Goal: Information Seeking & Learning: Learn about a topic

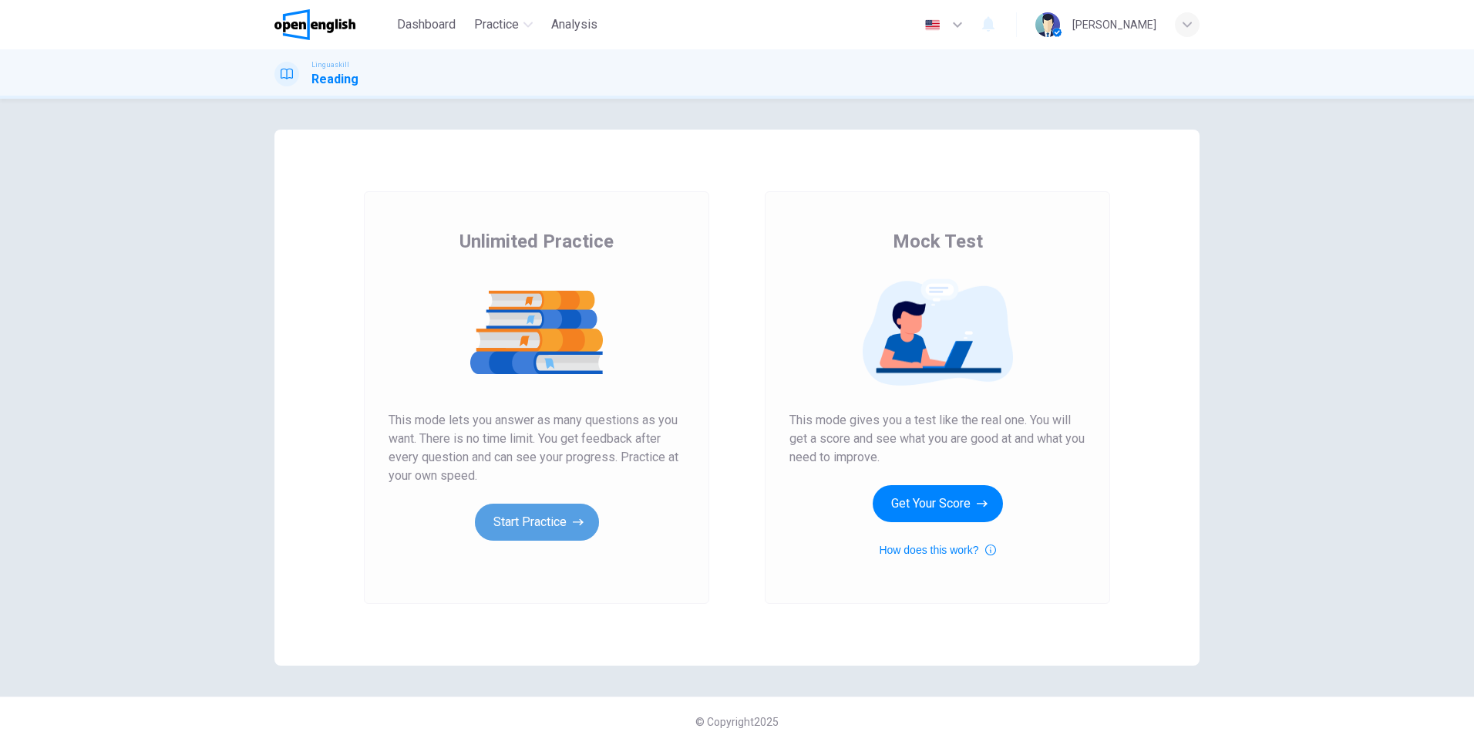
click at [551, 528] on button "Start Practice" at bounding box center [537, 521] width 124 height 37
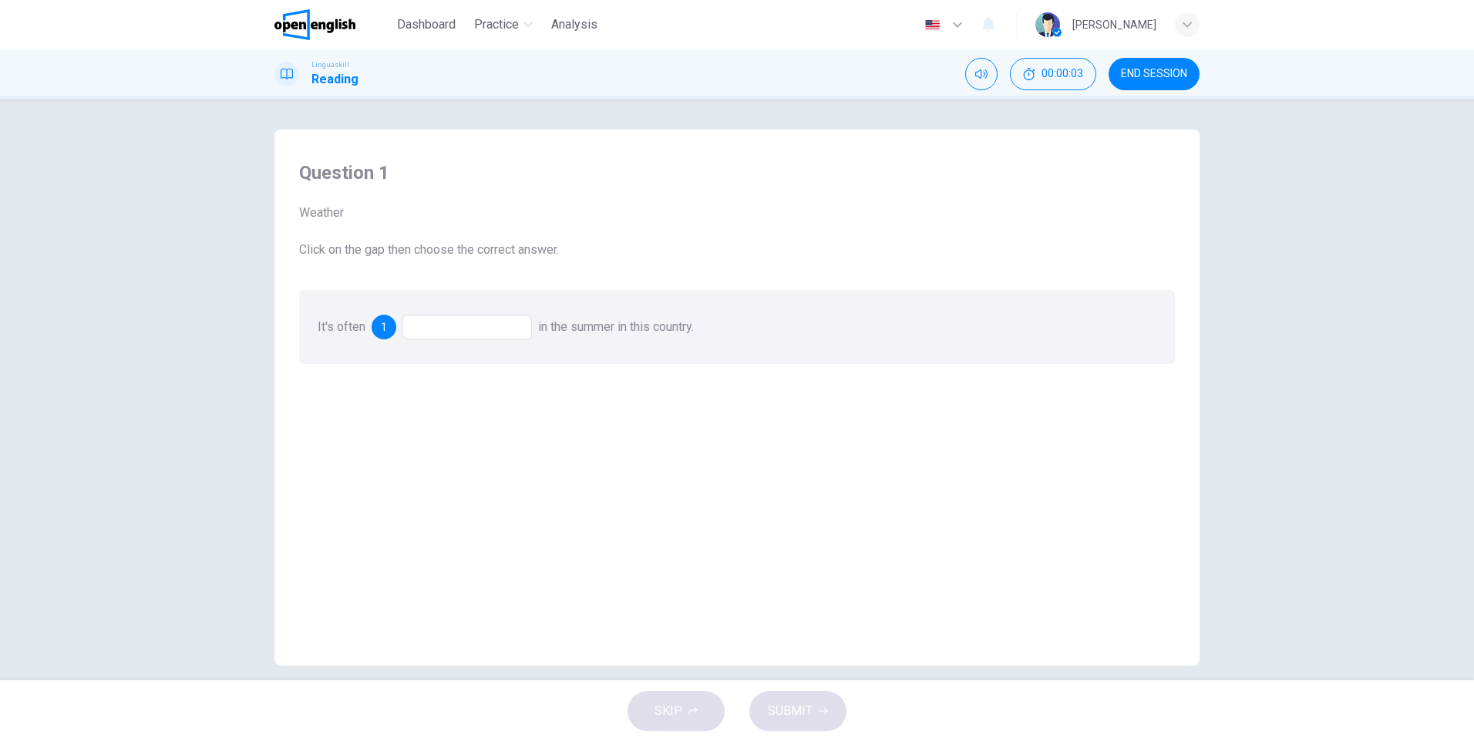
click at [452, 327] on div at bounding box center [467, 327] width 130 height 25
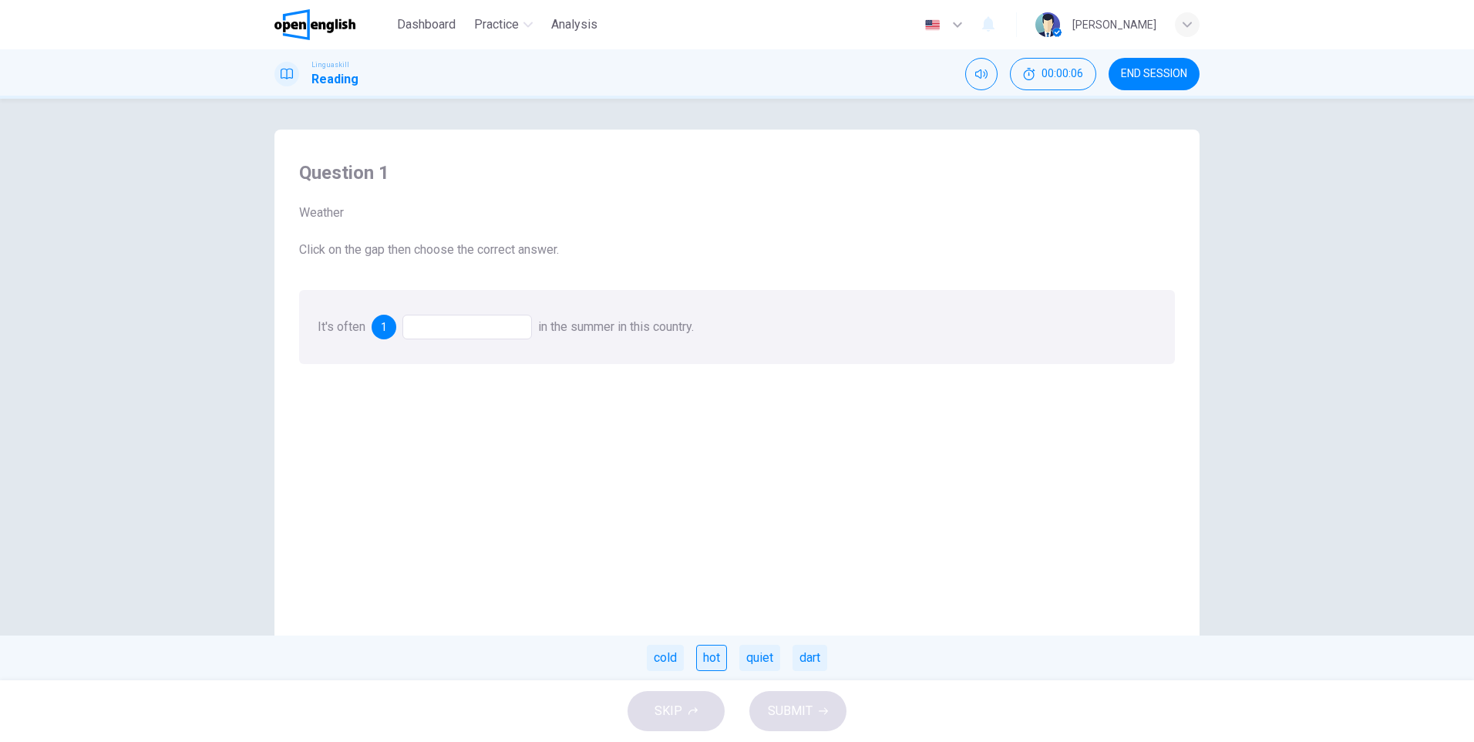
click at [720, 652] on div "hot" at bounding box center [711, 657] width 31 height 26
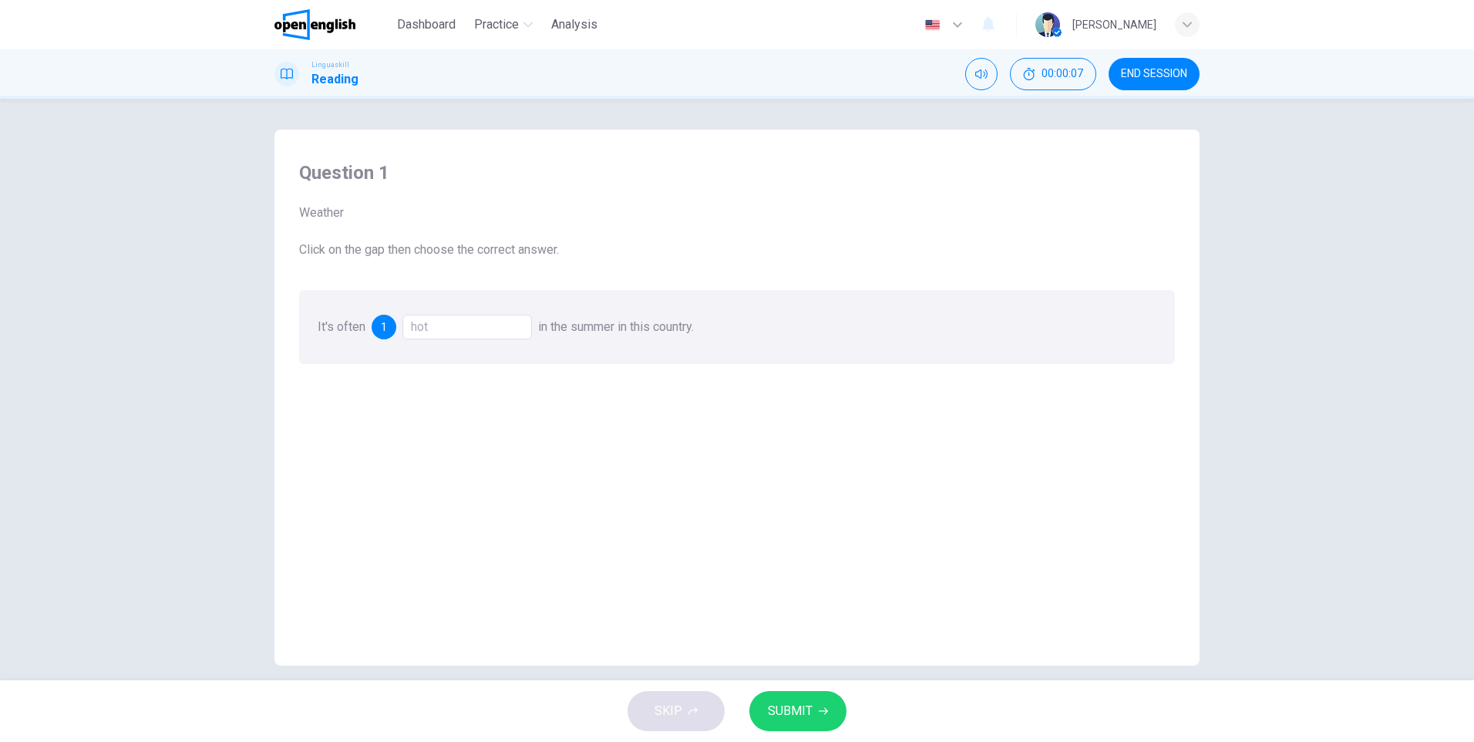
click at [779, 706] on span "SUBMIT" at bounding box center [790, 711] width 45 height 22
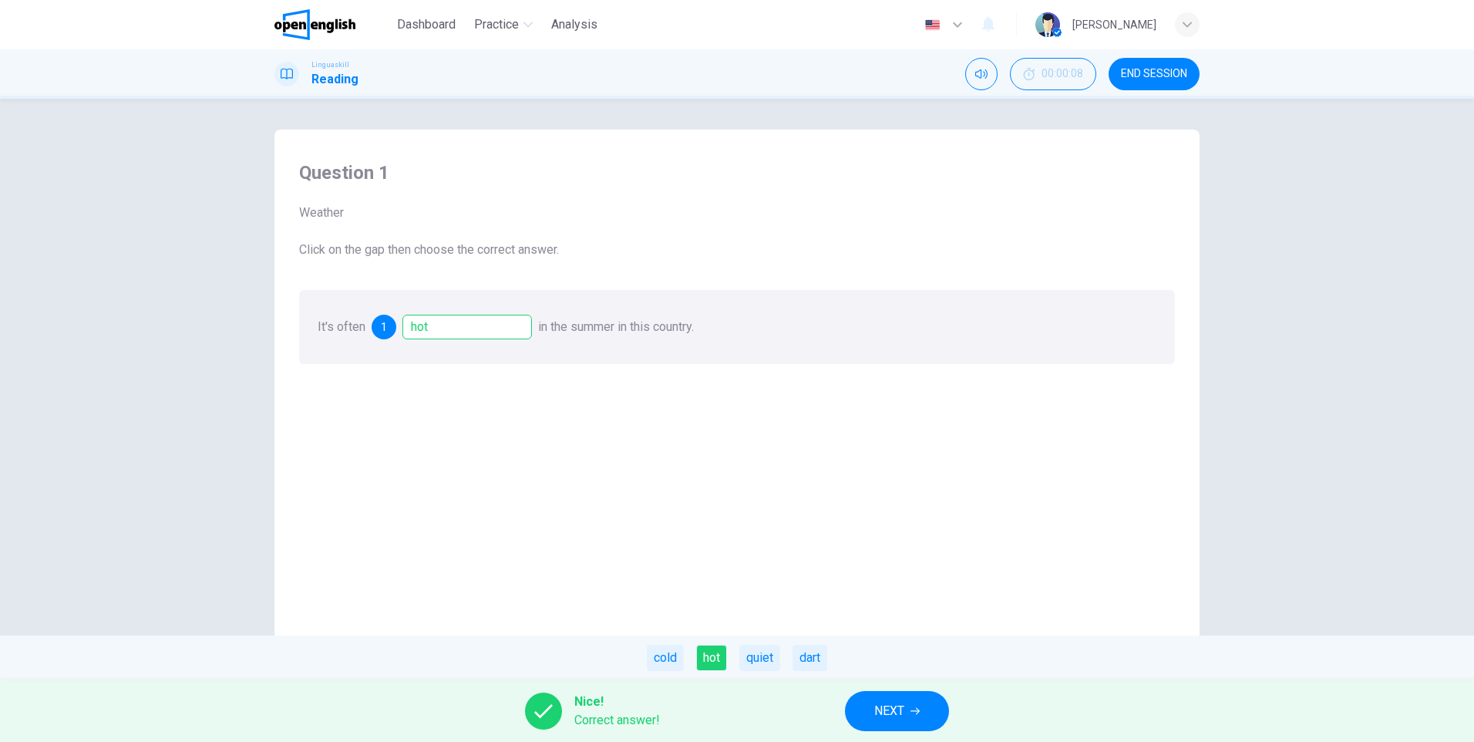
click at [917, 715] on button "NEXT" at bounding box center [897, 711] width 104 height 40
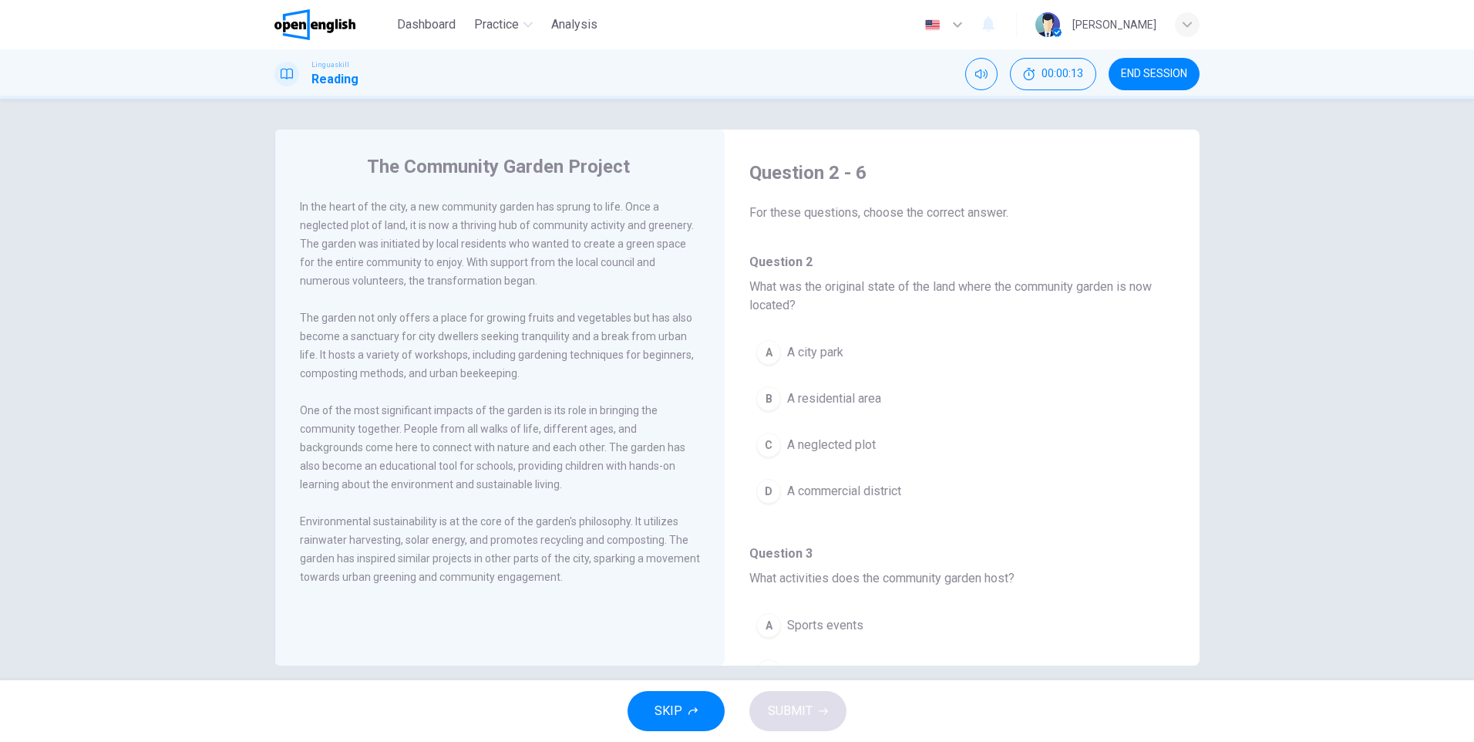
drag, startPoint x: 292, startPoint y: 207, endPoint x: 410, endPoint y: 215, distance: 118.2
click at [410, 215] on div "The Community Garden Project In the heart of the city, a new community garden h…" at bounding box center [499, 398] width 450 height 536
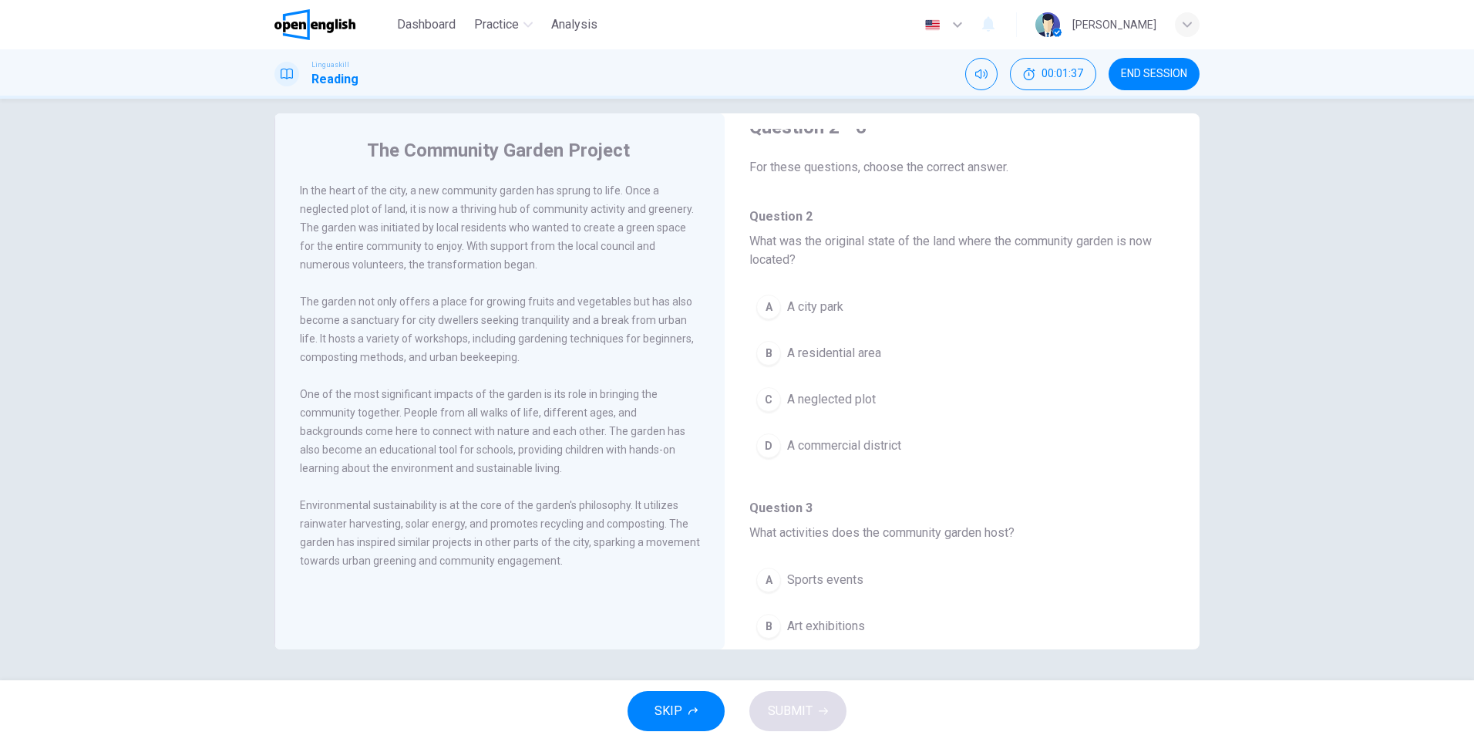
scroll to position [77, 0]
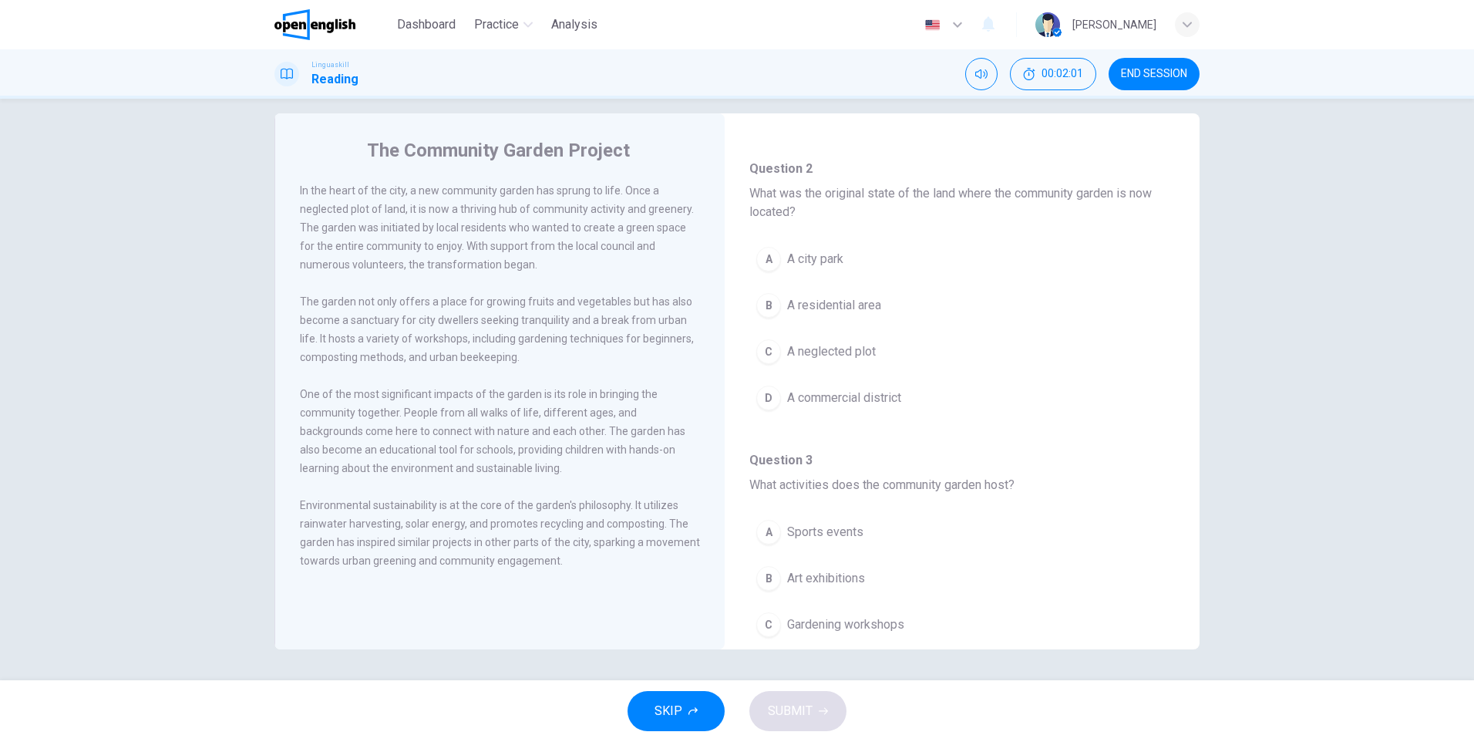
click at [813, 310] on span "A residential area" at bounding box center [834, 305] width 94 height 19
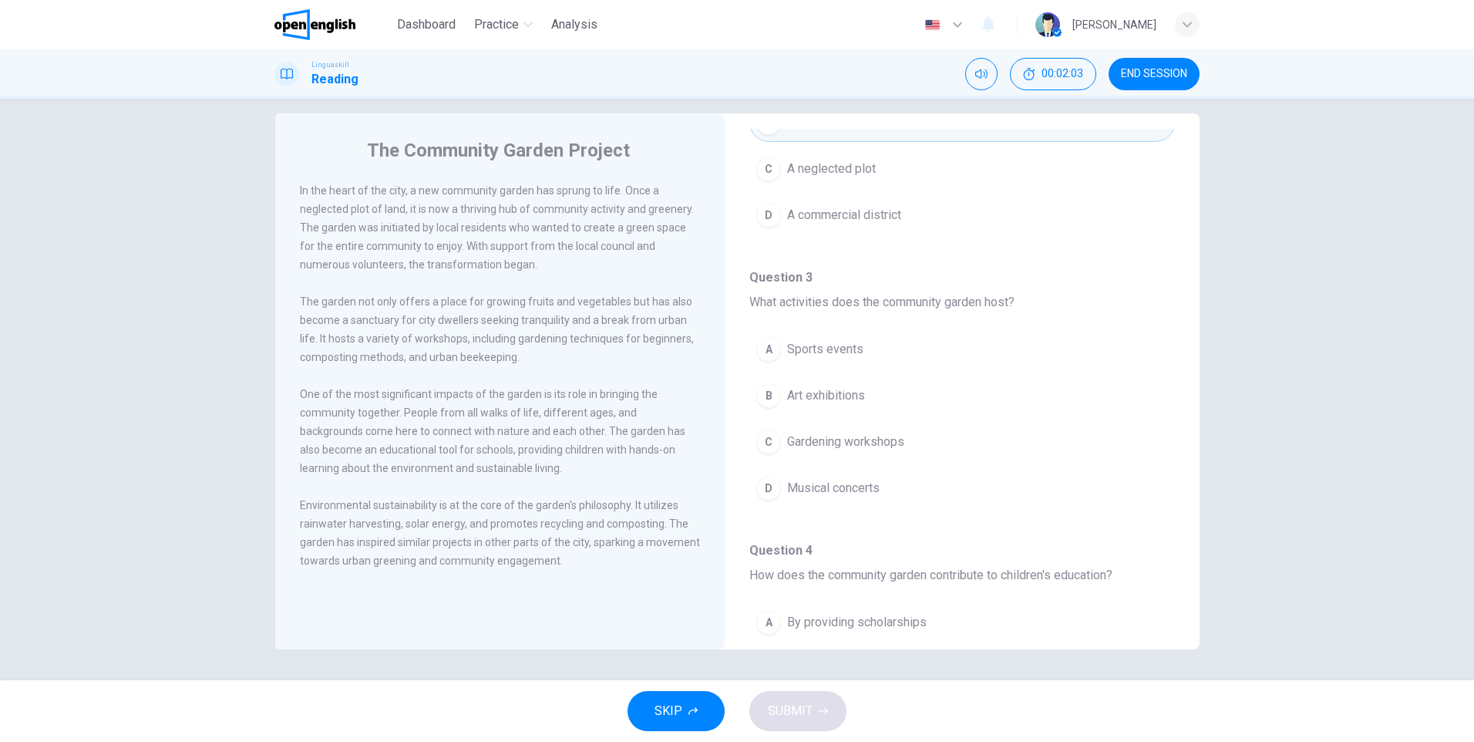
scroll to position [308, 0]
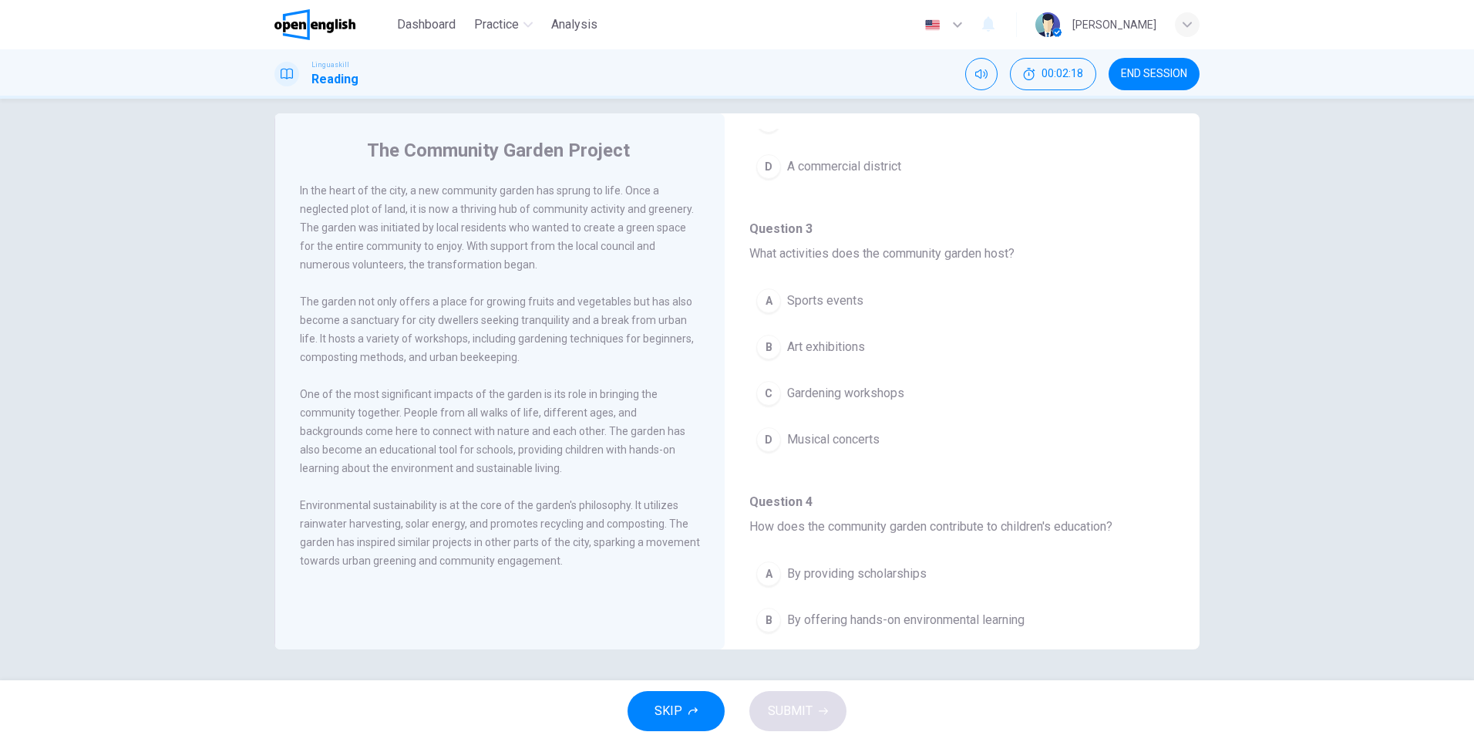
click at [805, 395] on span "Gardening workshops" at bounding box center [845, 393] width 117 height 19
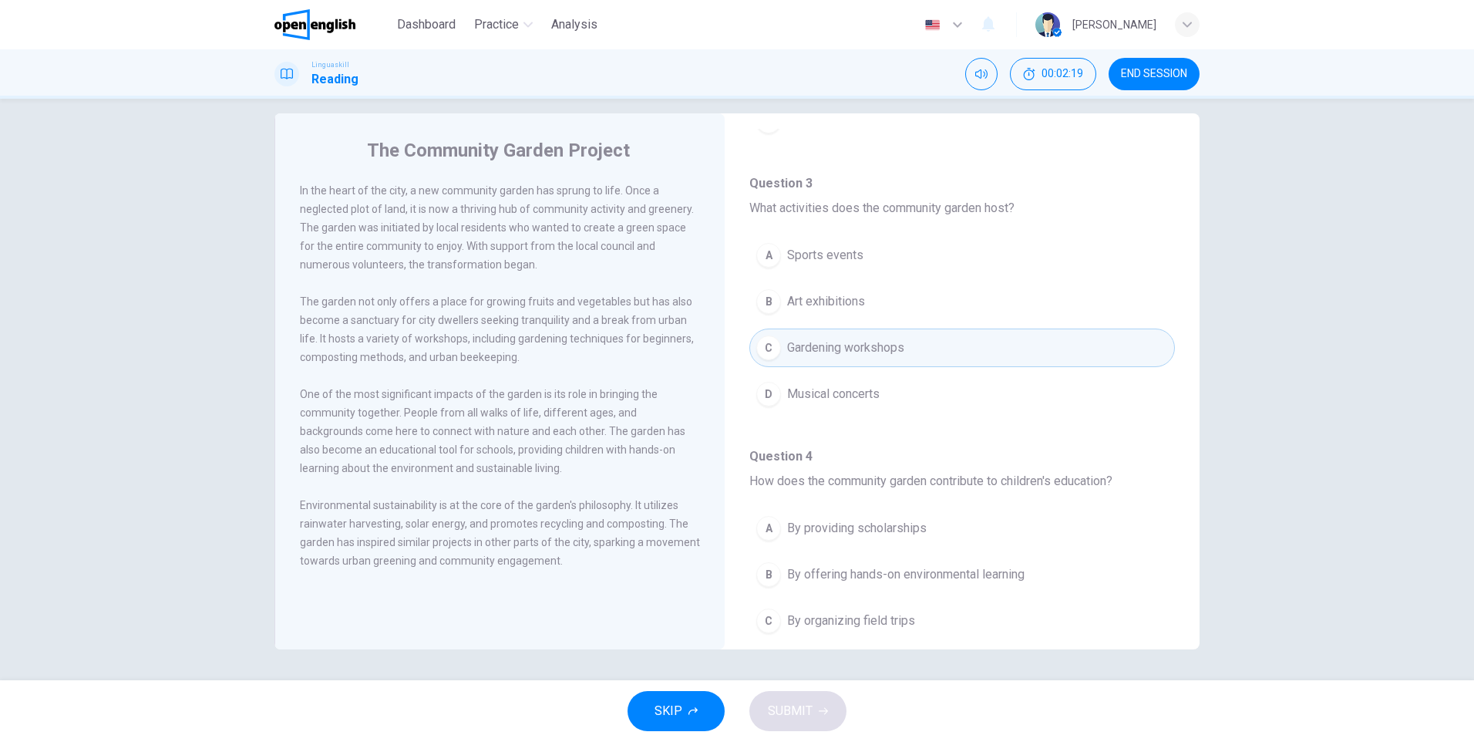
scroll to position [540, 0]
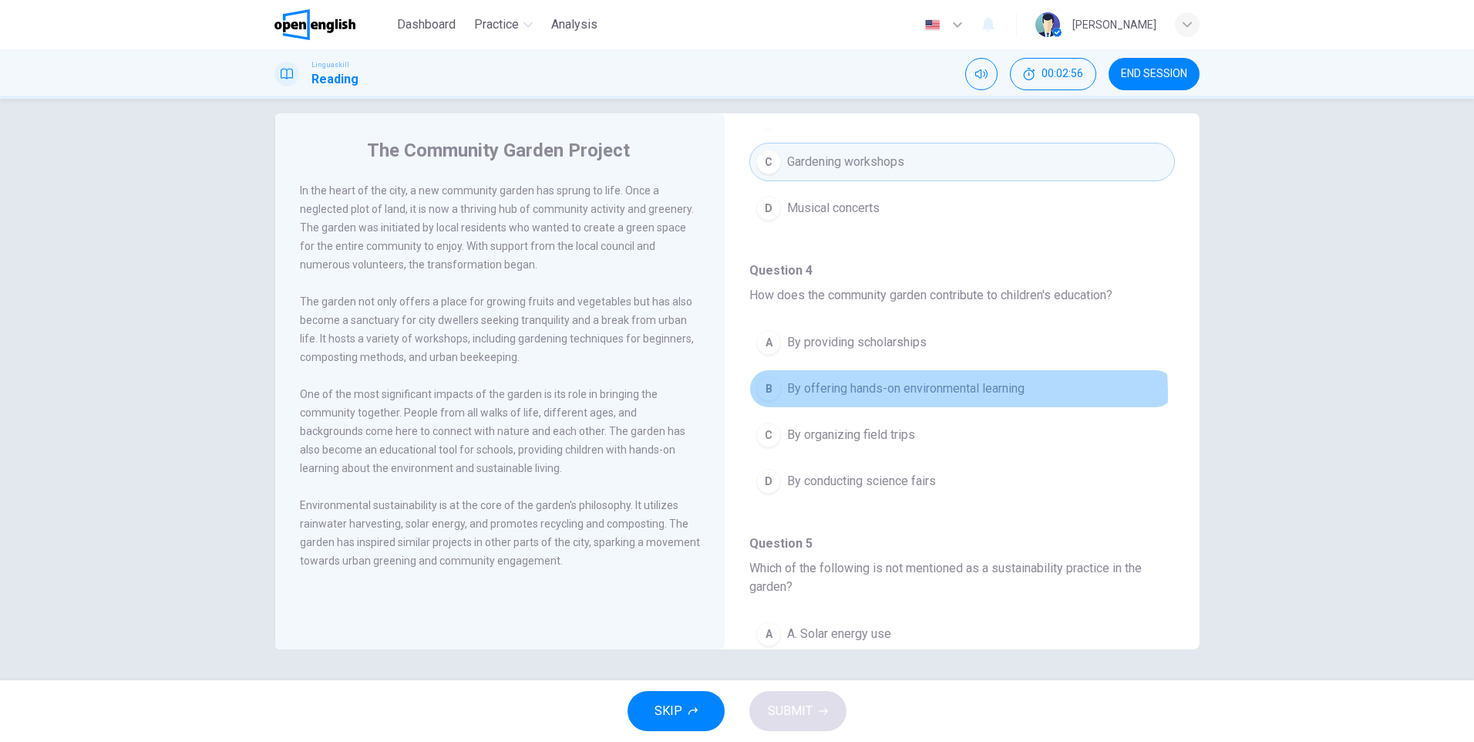
click at [802, 395] on span "By offering hands-on environmental learning" at bounding box center [905, 388] width 237 height 19
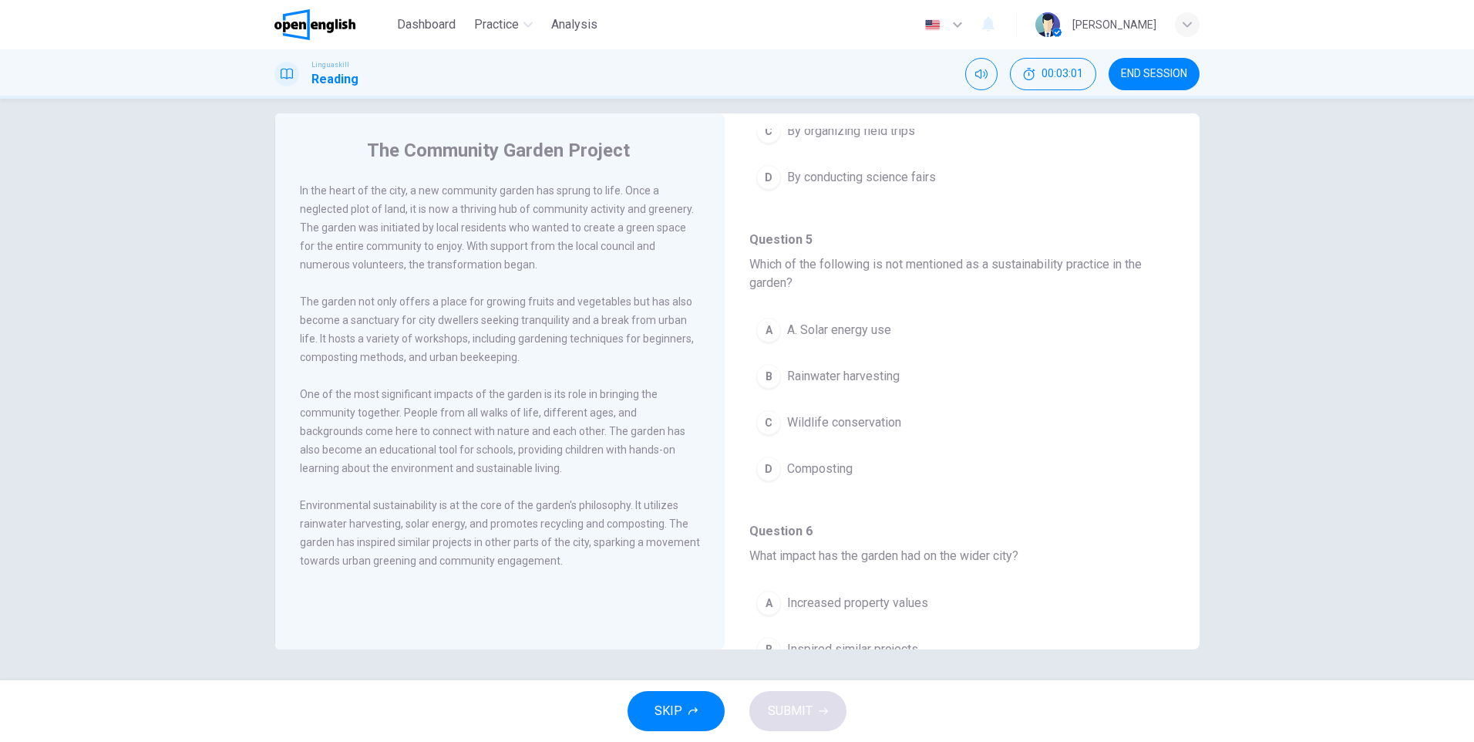
scroll to position [848, 0]
click at [868, 420] on span "Wildlife conservation" at bounding box center [844, 418] width 114 height 19
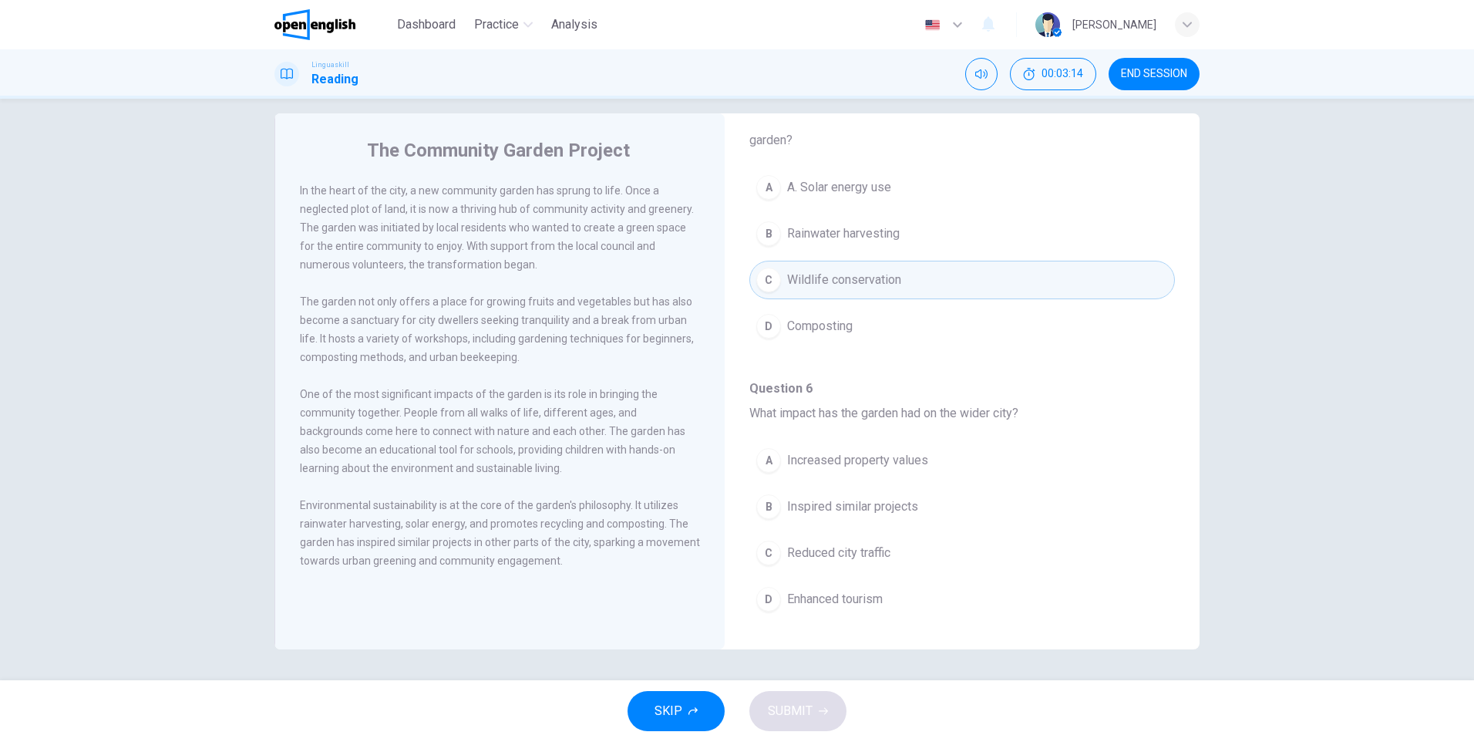
scroll to position [1001, 0]
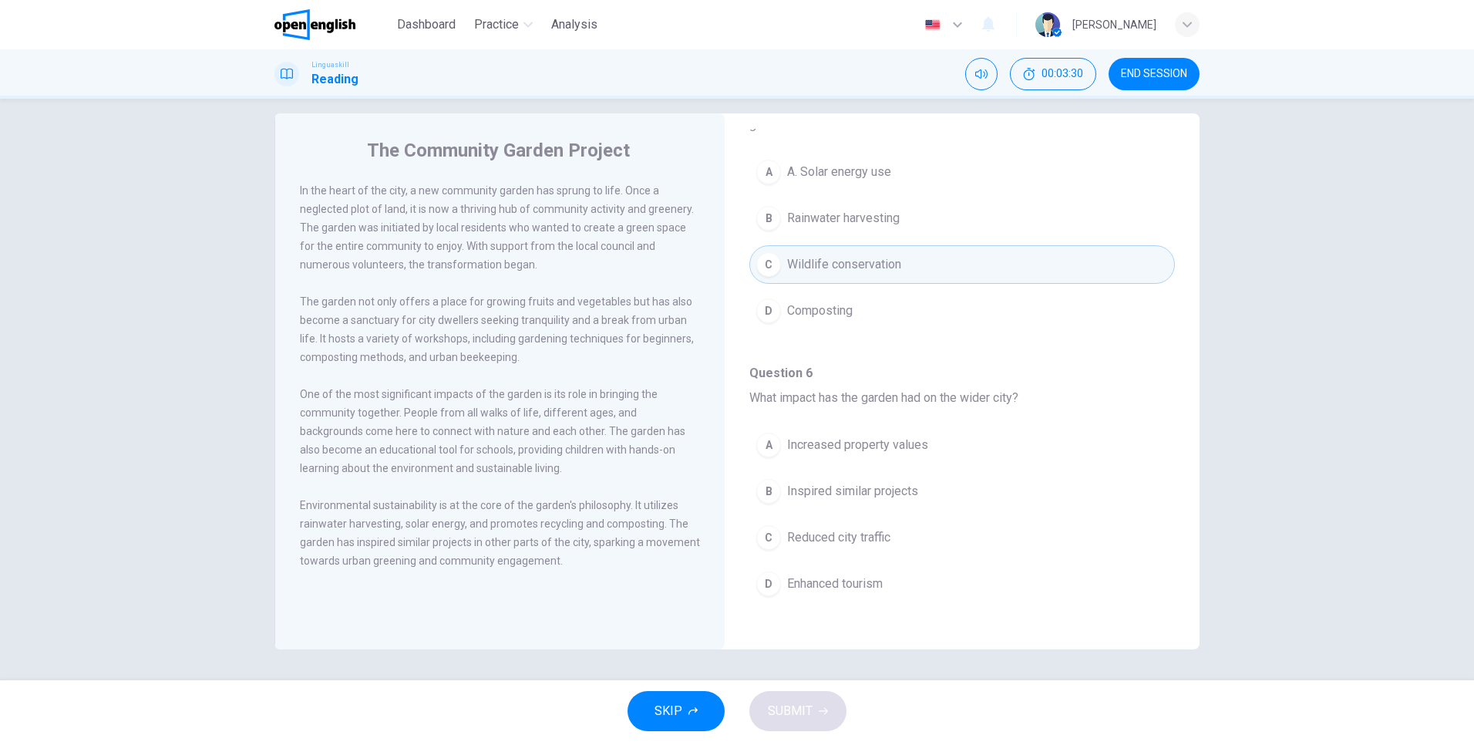
click at [863, 490] on span "Inspired similar projects" at bounding box center [852, 491] width 131 height 19
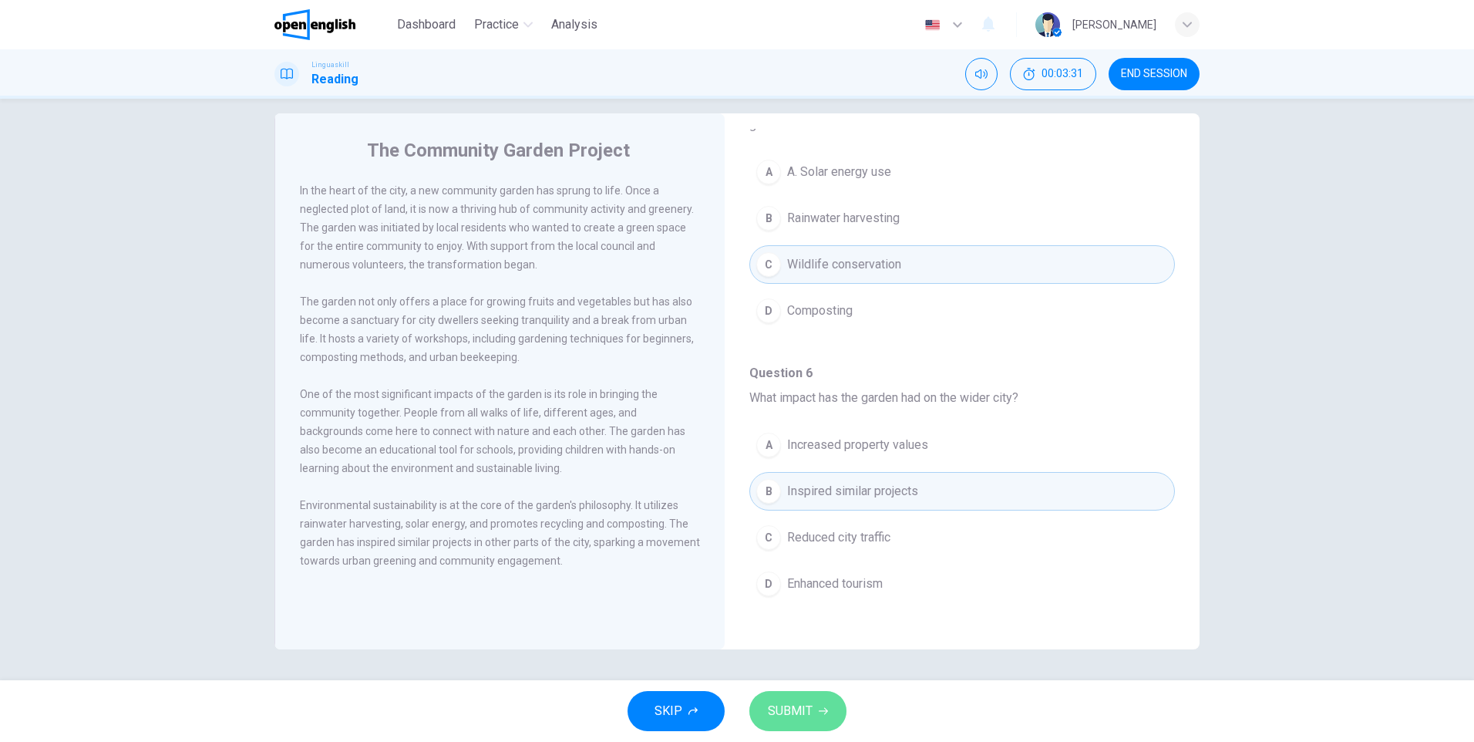
click at [837, 711] on button "SUBMIT" at bounding box center [797, 711] width 97 height 40
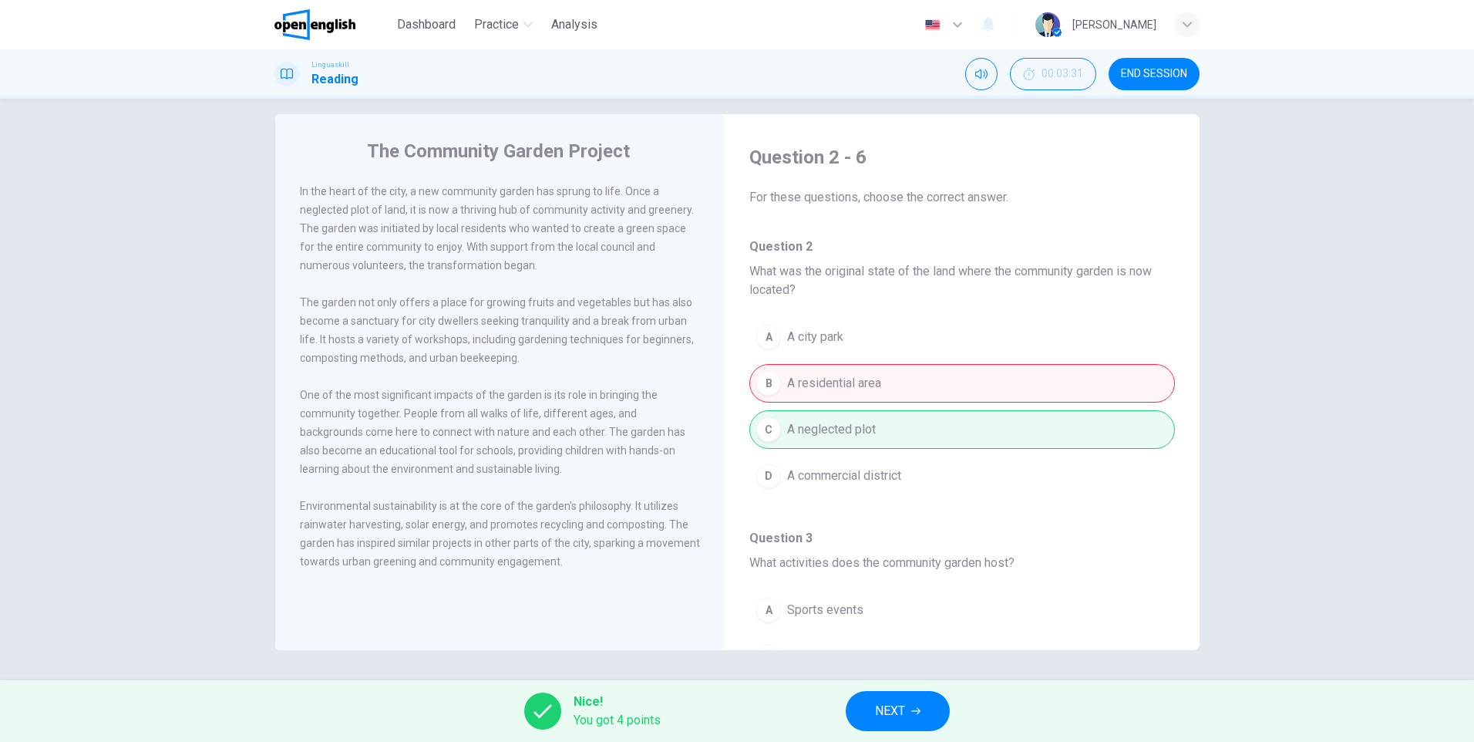
scroll to position [16, 0]
click at [912, 715] on icon "button" at bounding box center [915, 710] width 9 height 9
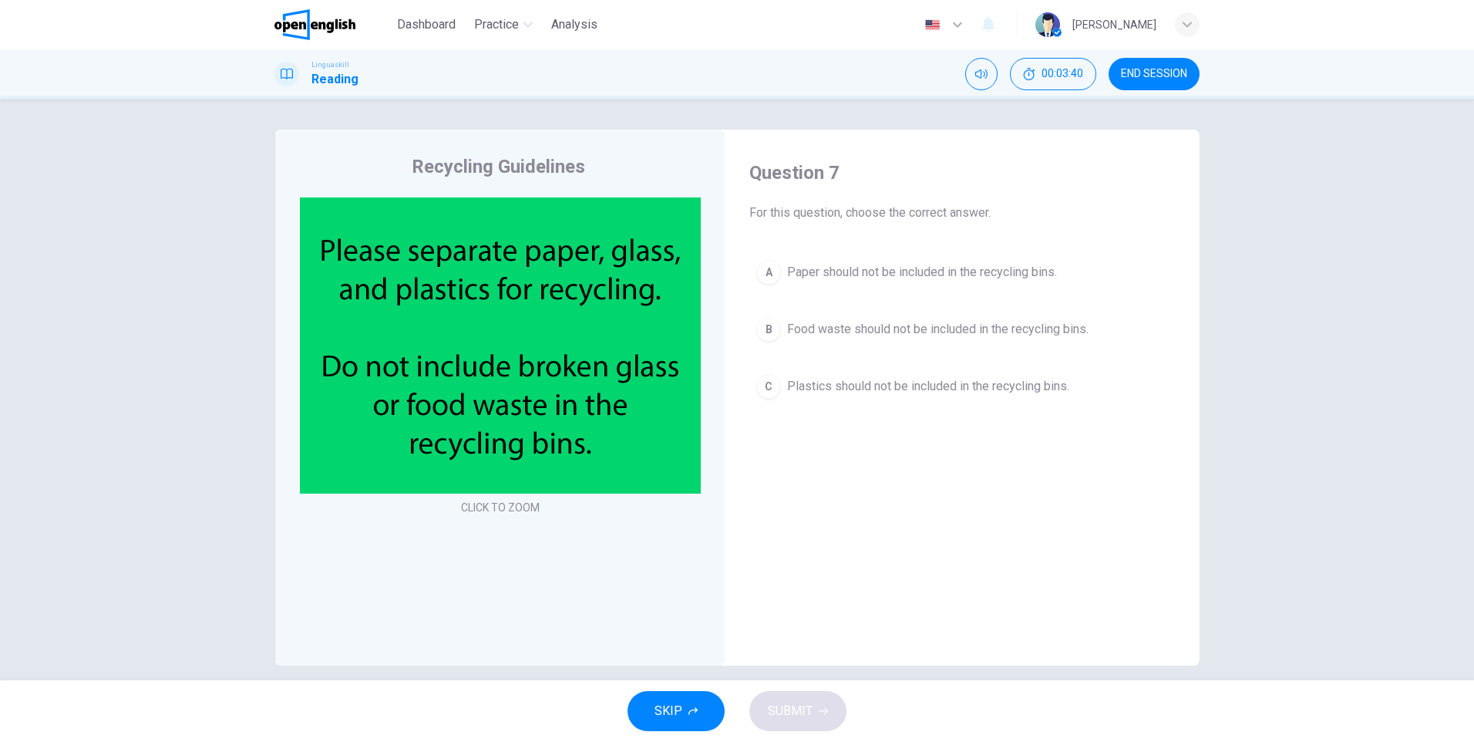
click at [522, 507] on button "CLICK TO ZOOM" at bounding box center [500, 507] width 91 height 22
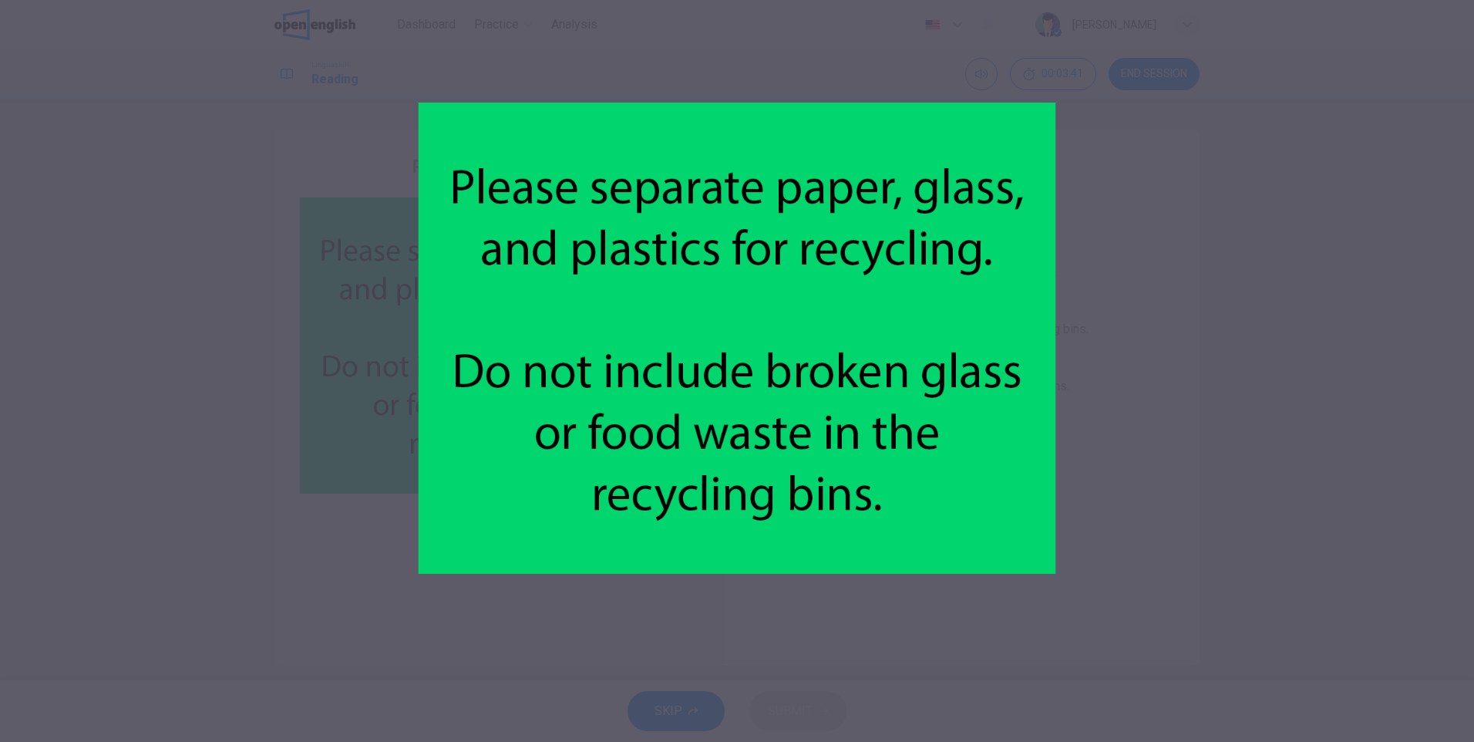
click at [1324, 210] on div at bounding box center [737, 371] width 1474 height 742
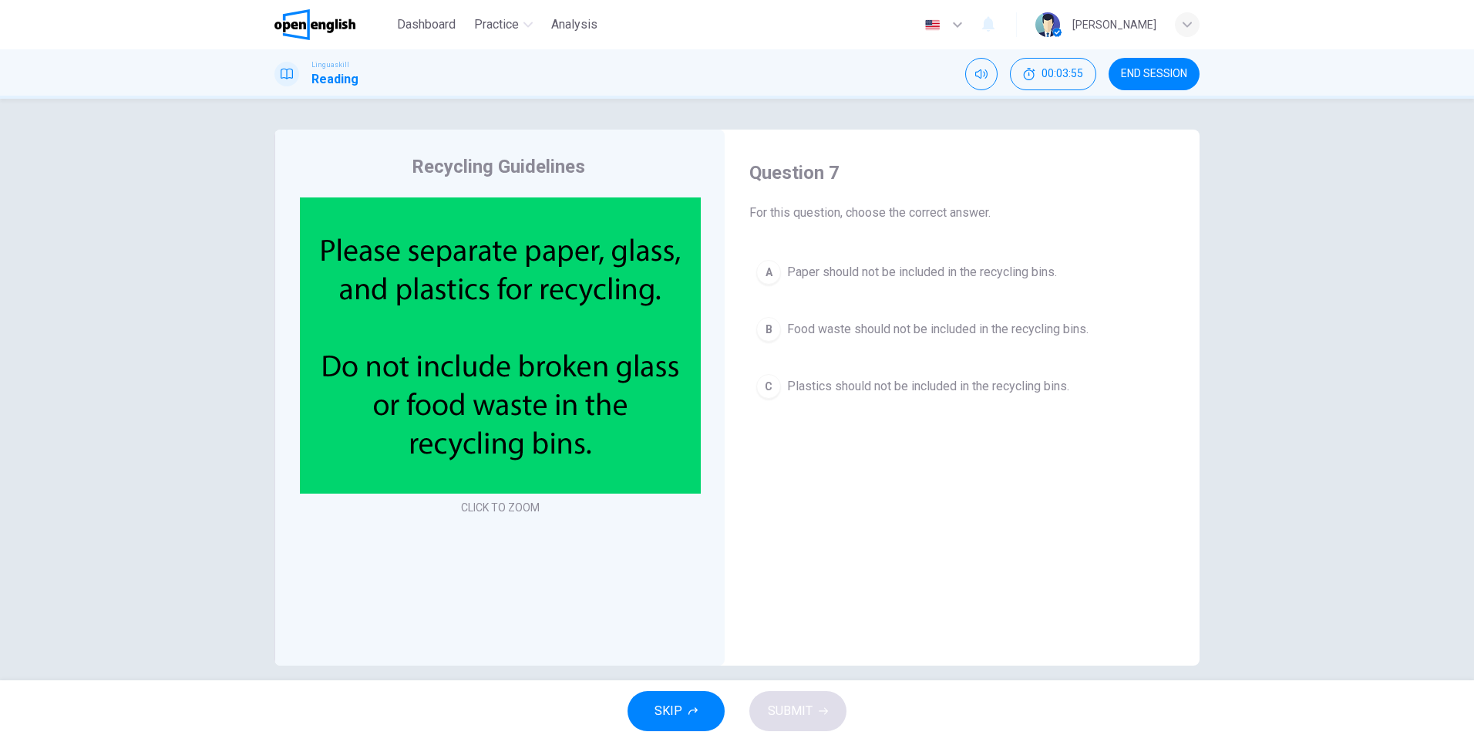
click at [804, 337] on span "Food waste should not be included in the recycling bins." at bounding box center [937, 329] width 301 height 19
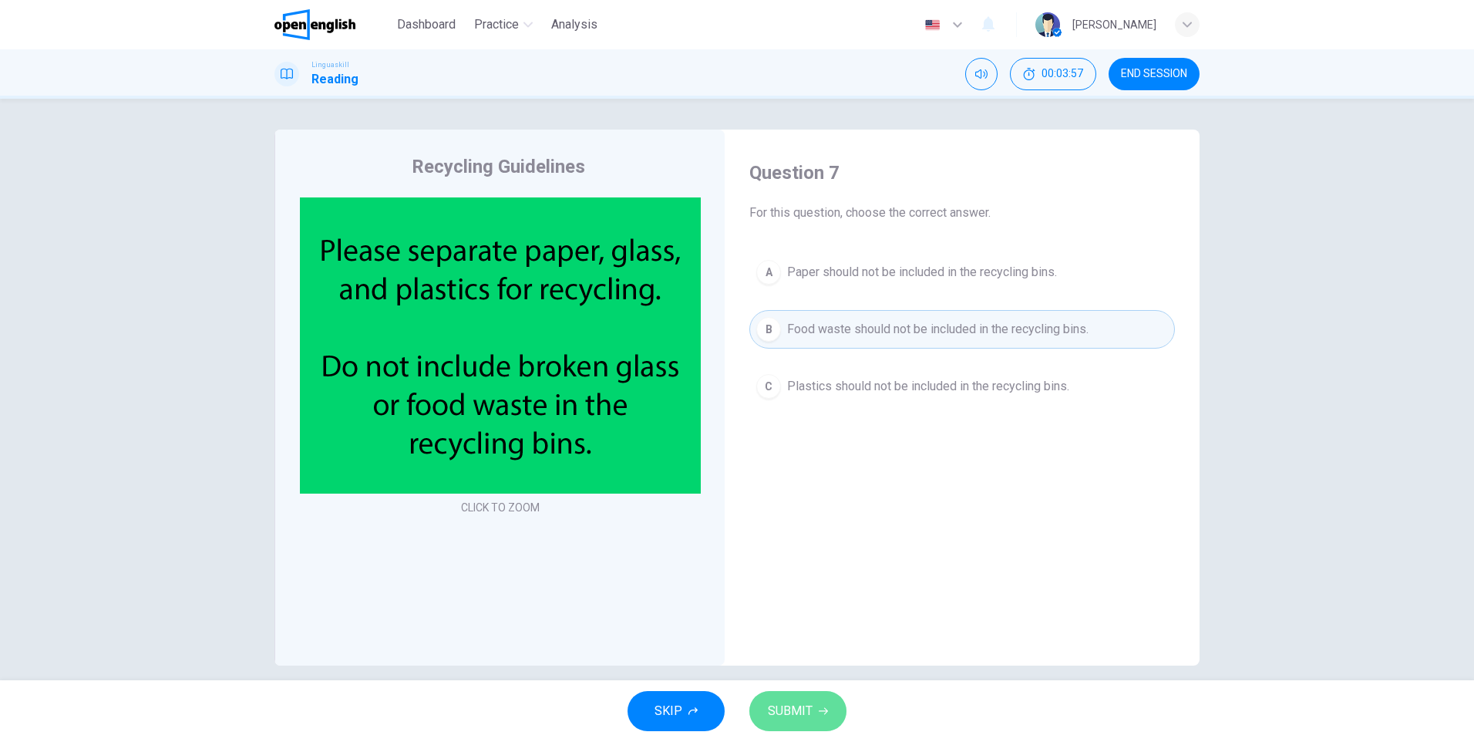
click at [835, 706] on button "SUBMIT" at bounding box center [797, 711] width 97 height 40
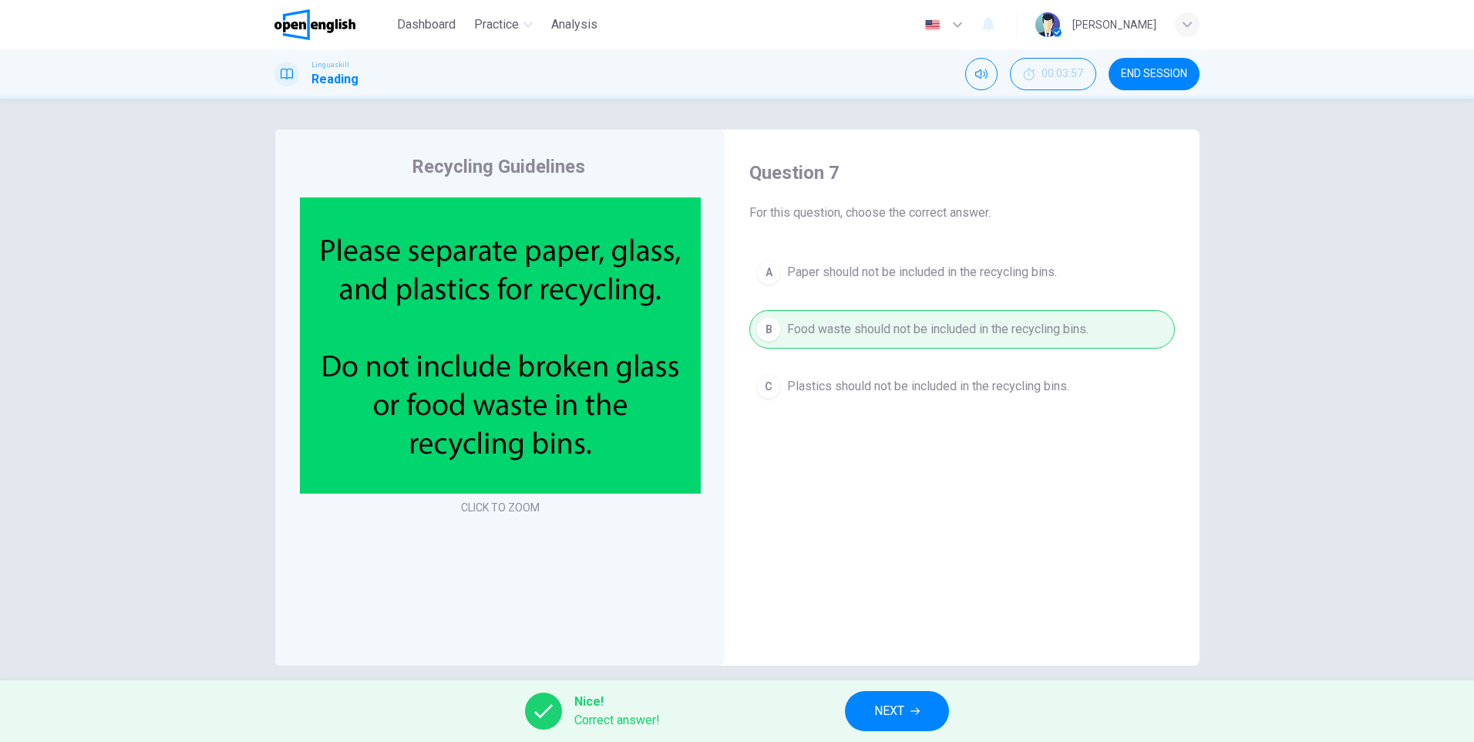
click at [865, 712] on button "NEXT" at bounding box center [897, 711] width 104 height 40
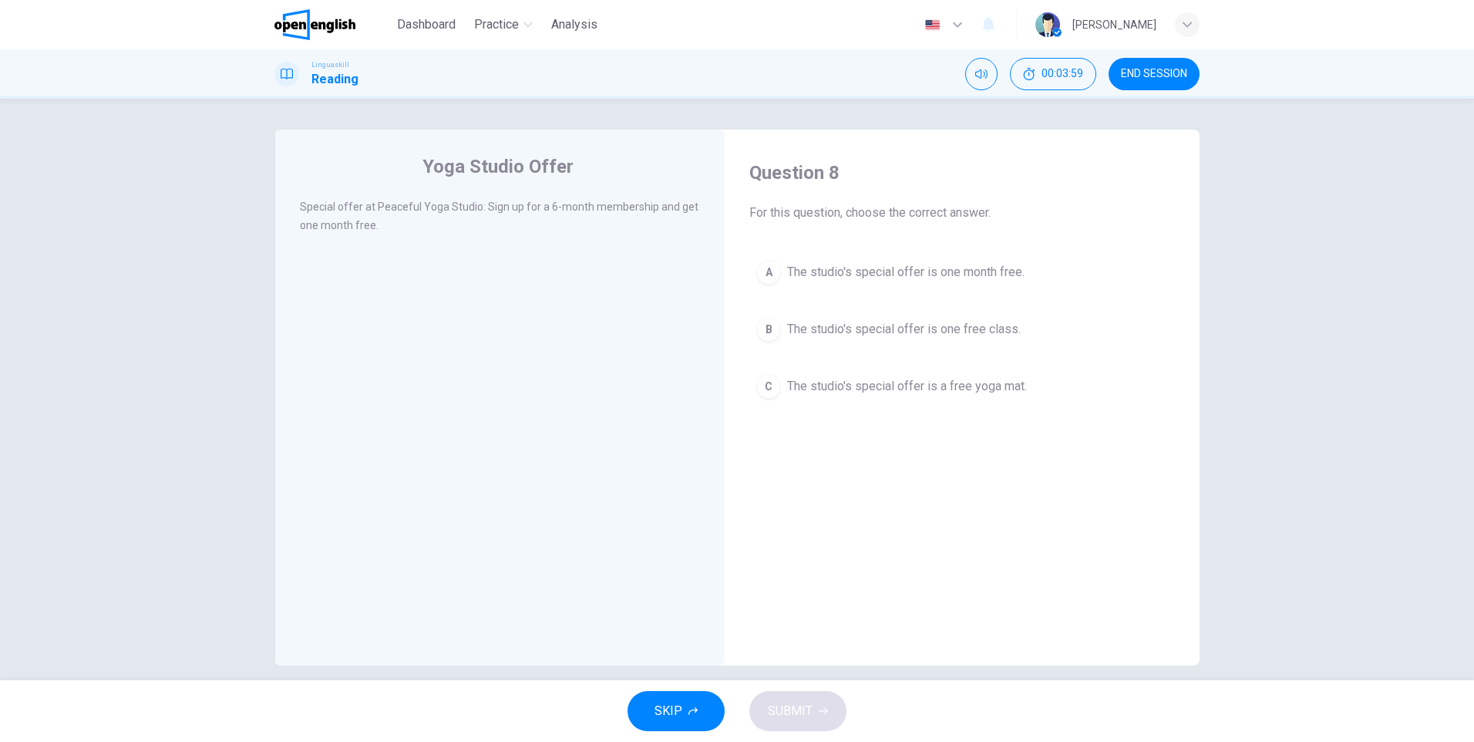
drag, startPoint x: 341, startPoint y: 211, endPoint x: 436, endPoint y: 202, distance: 95.3
click at [436, 202] on span "Special offer at Peaceful Yoga Studio: Sign up for a 6-month membership and get…" at bounding box center [499, 215] width 399 height 31
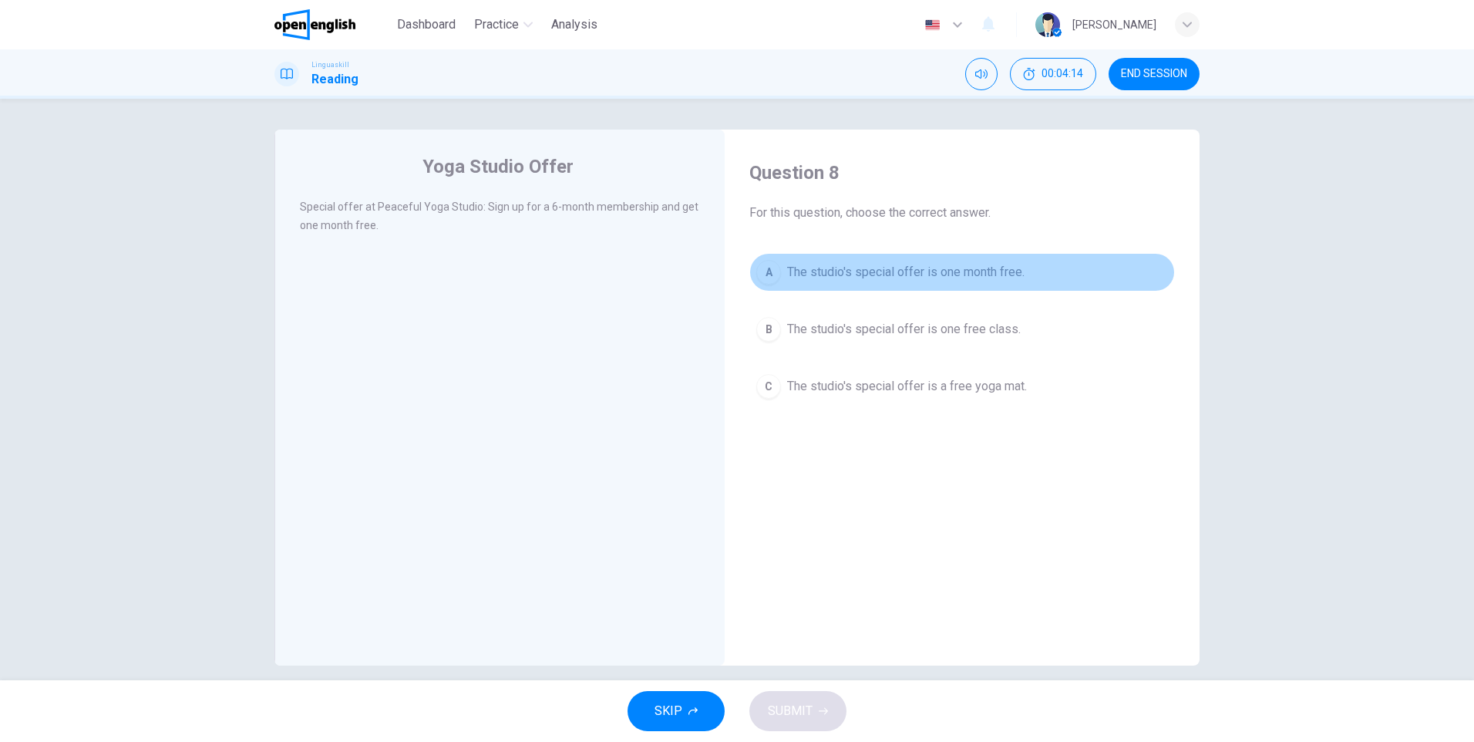
click at [773, 274] on div "A" at bounding box center [768, 272] width 25 height 25
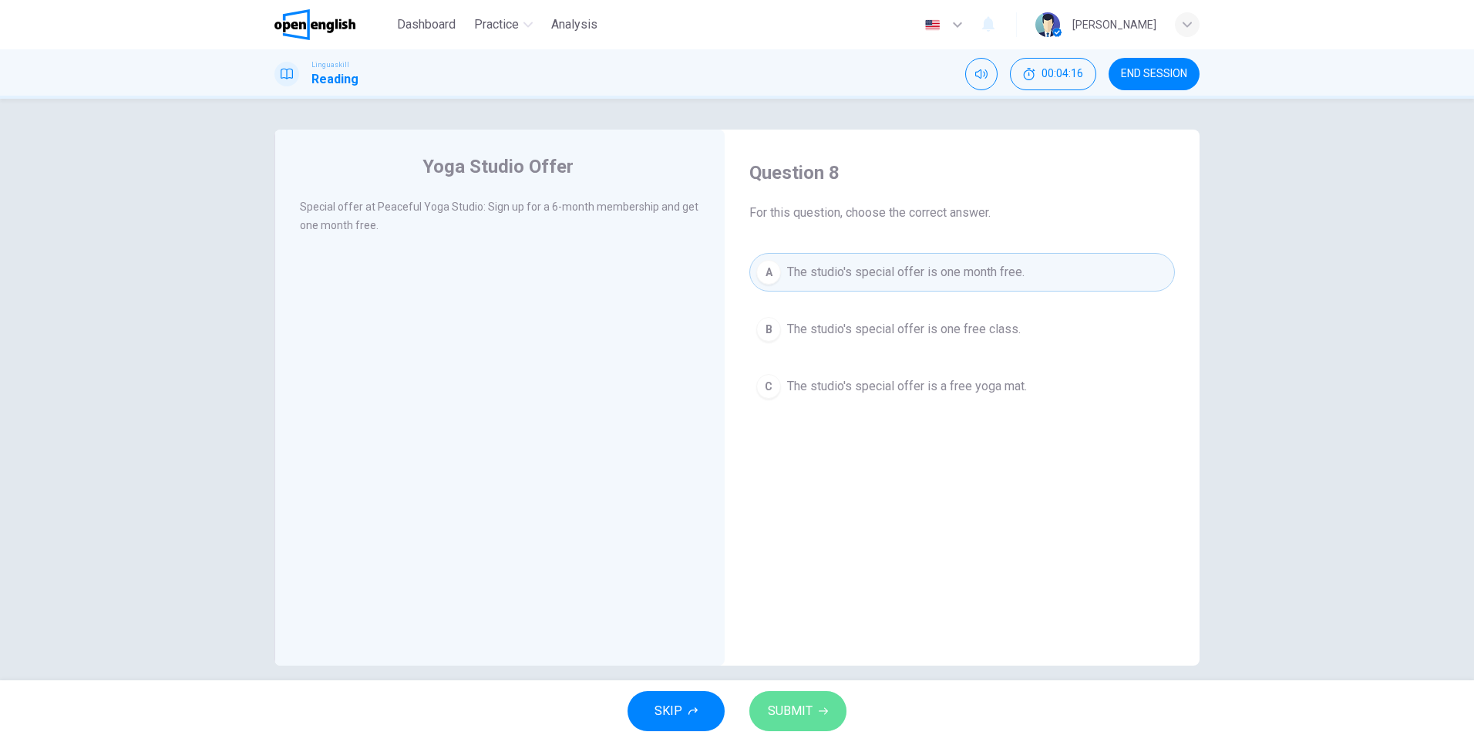
click at [790, 699] on button "SUBMIT" at bounding box center [797, 711] width 97 height 40
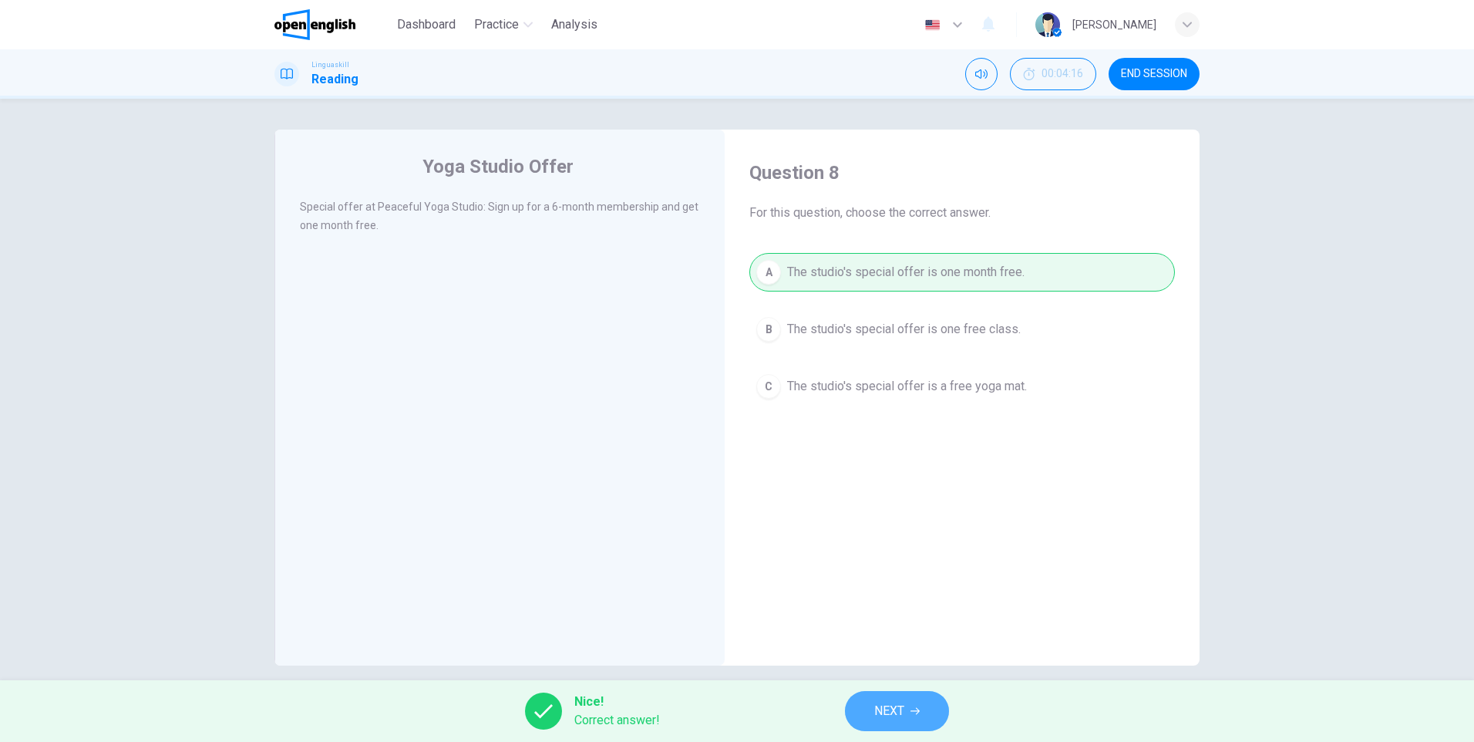
click at [859, 717] on button "NEXT" at bounding box center [897, 711] width 104 height 40
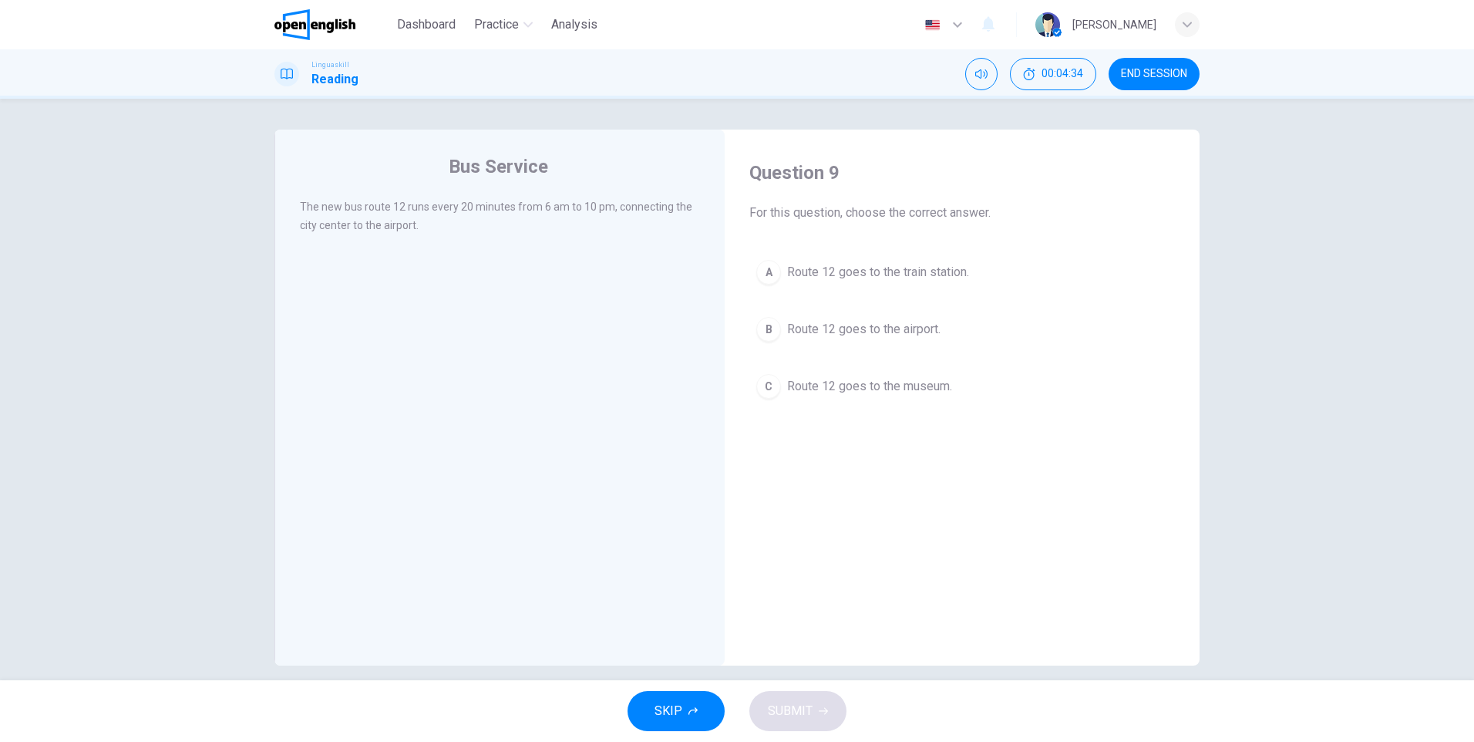
click at [762, 334] on div "B" at bounding box center [768, 329] width 25 height 25
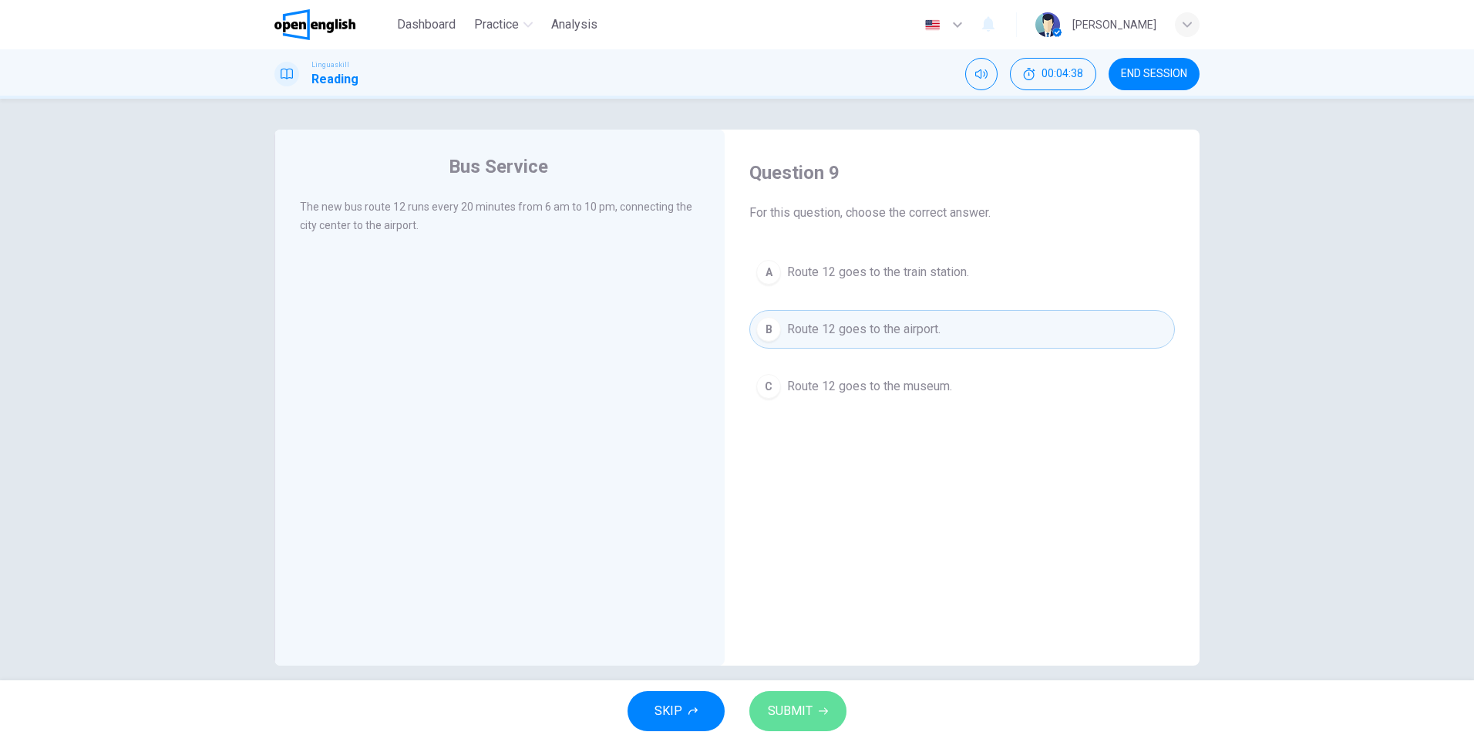
click at [790, 714] on span "SUBMIT" at bounding box center [790, 711] width 45 height 22
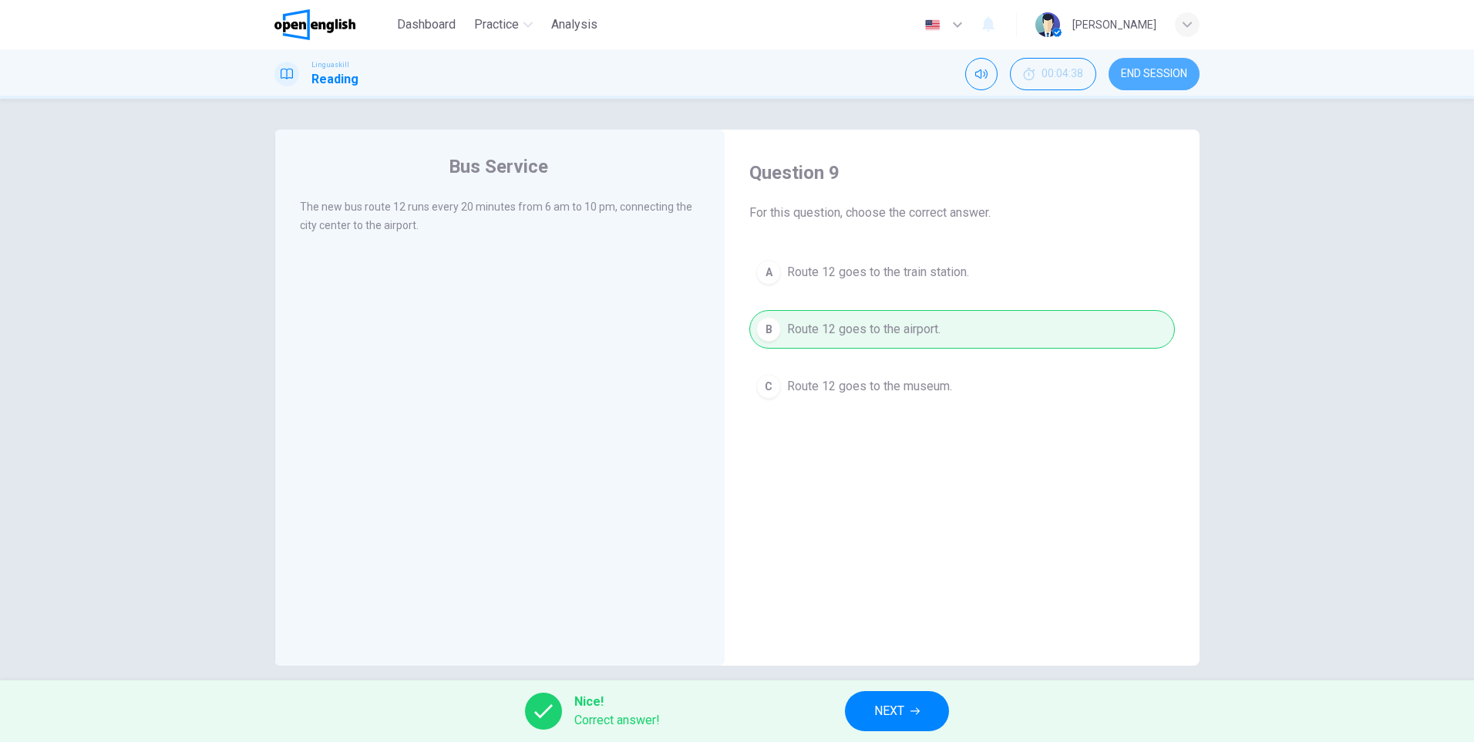
click at [1153, 72] on span "END SESSION" at bounding box center [1154, 74] width 66 height 12
